Goal: Transaction & Acquisition: Purchase product/service

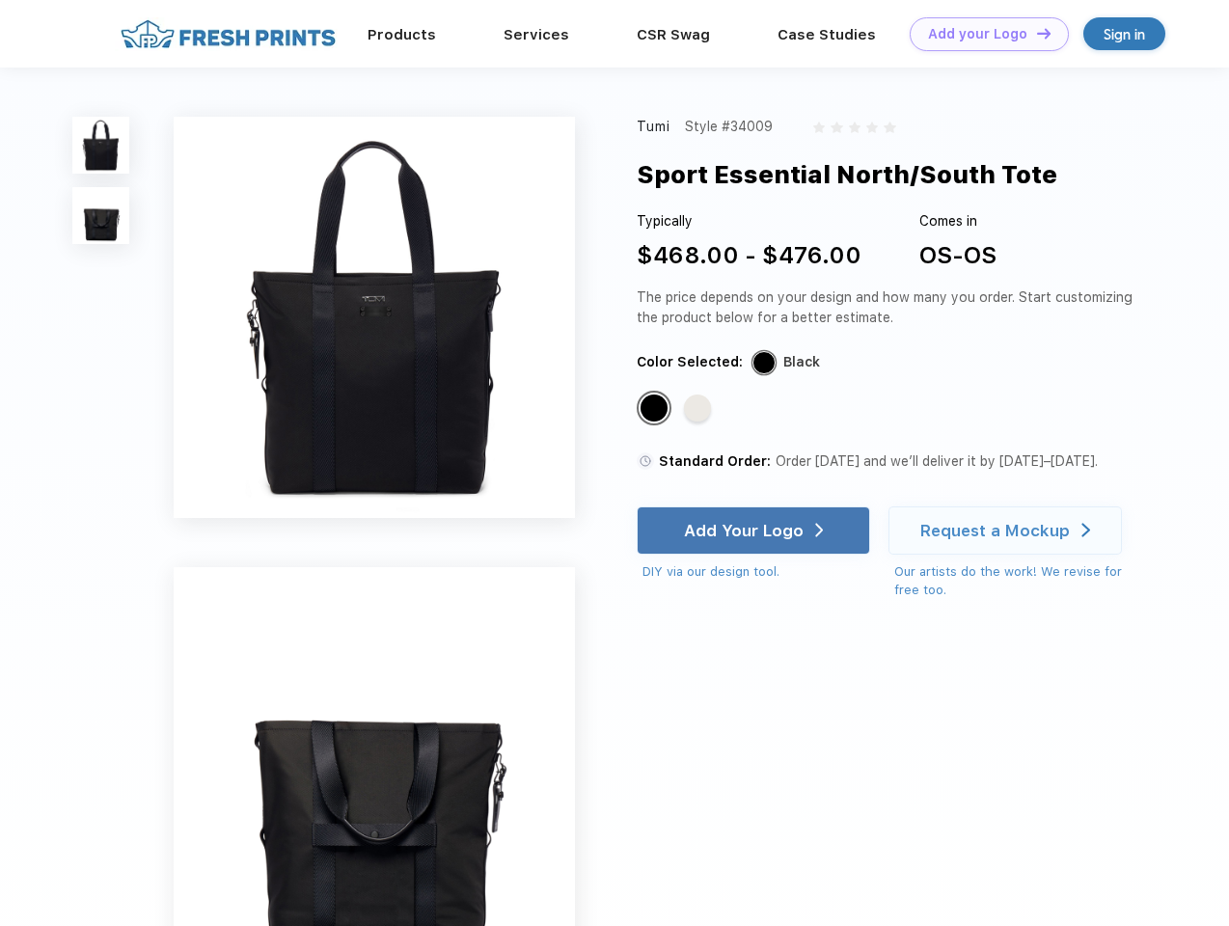
click at [982, 34] on link "Add your Logo Design Tool" at bounding box center [988, 34] width 159 height 34
click at [0, 0] on div "Design Tool" at bounding box center [0, 0] width 0 height 0
click at [1035, 33] on link "Add your Logo Design Tool" at bounding box center [988, 34] width 159 height 34
click at [101, 145] on img at bounding box center [100, 145] width 57 height 57
click at [101, 216] on img at bounding box center [100, 215] width 57 height 57
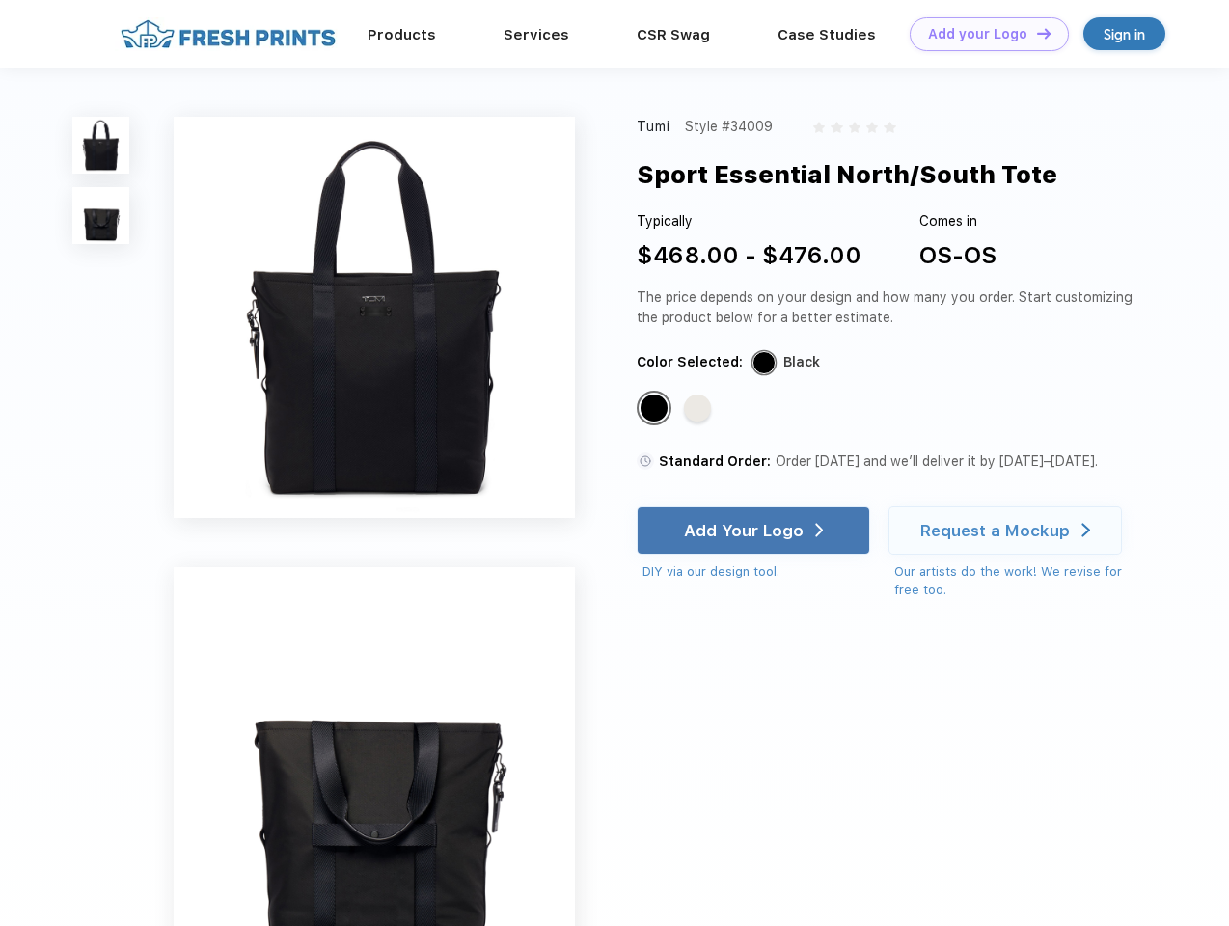
click at [656, 409] on div "Standard Color" at bounding box center [653, 407] width 27 height 27
click at [699, 409] on div "Standard Color" at bounding box center [697, 407] width 27 height 27
click at [755, 530] on div "Add Your Logo" at bounding box center [744, 530] width 120 height 19
click at [1008, 530] on div "Request a Mockup" at bounding box center [994, 530] width 149 height 19
